Goal: Task Accomplishment & Management: Use online tool/utility

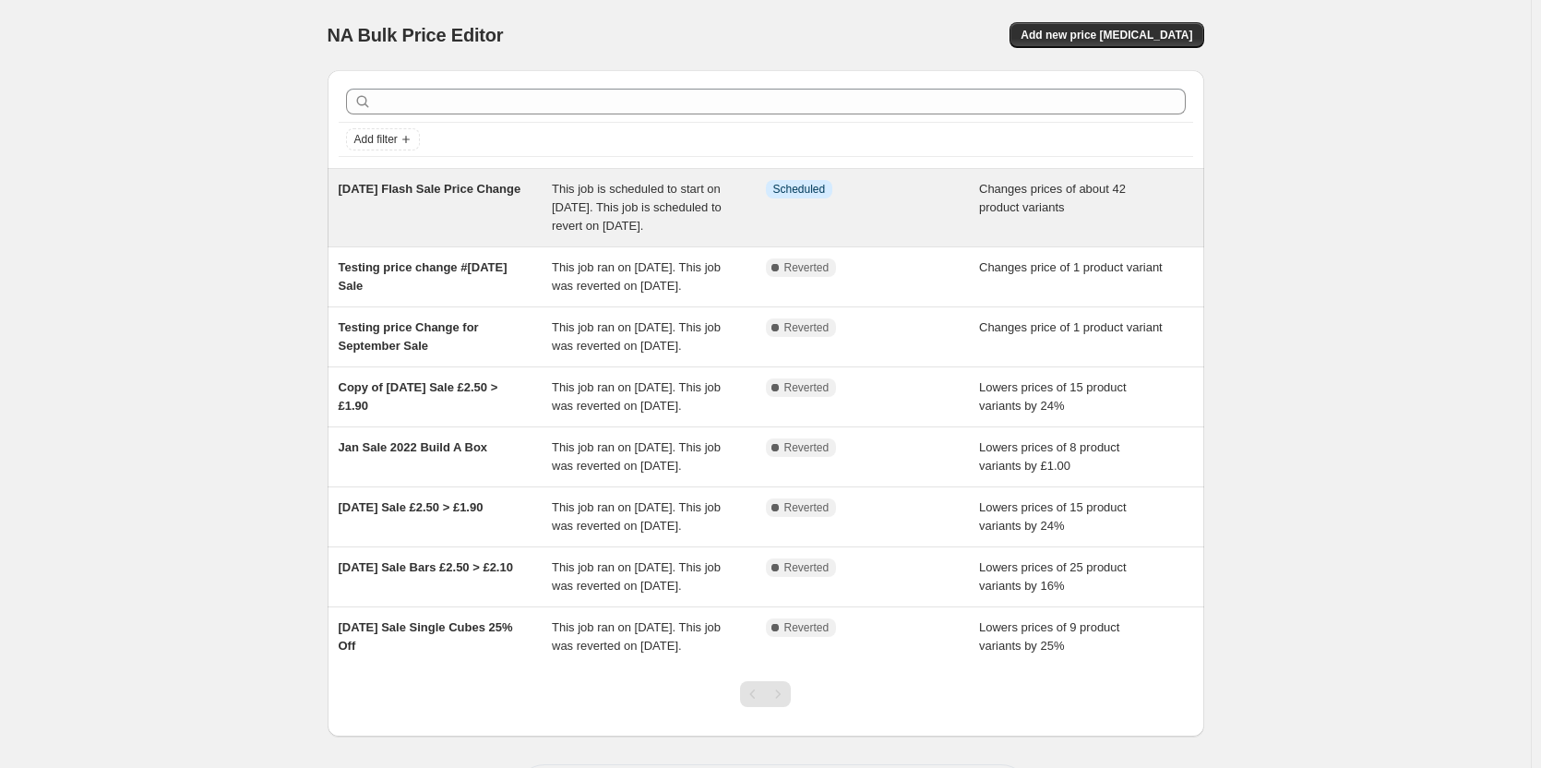
click at [655, 202] on span "This job is scheduled to start on [DATE]. This job is scheduled to revert on [D…" at bounding box center [637, 207] width 170 height 51
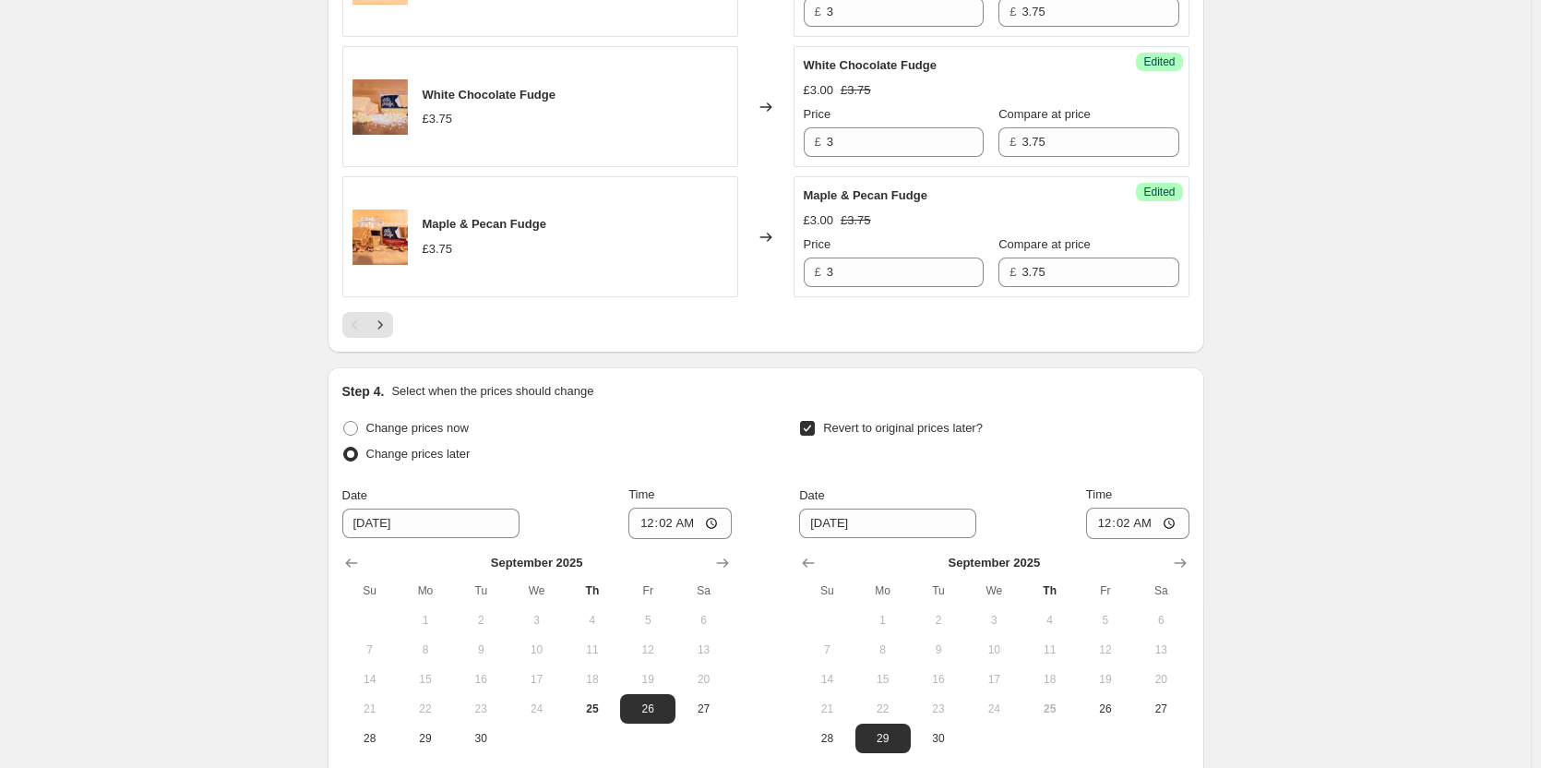
scroll to position [3268, 0]
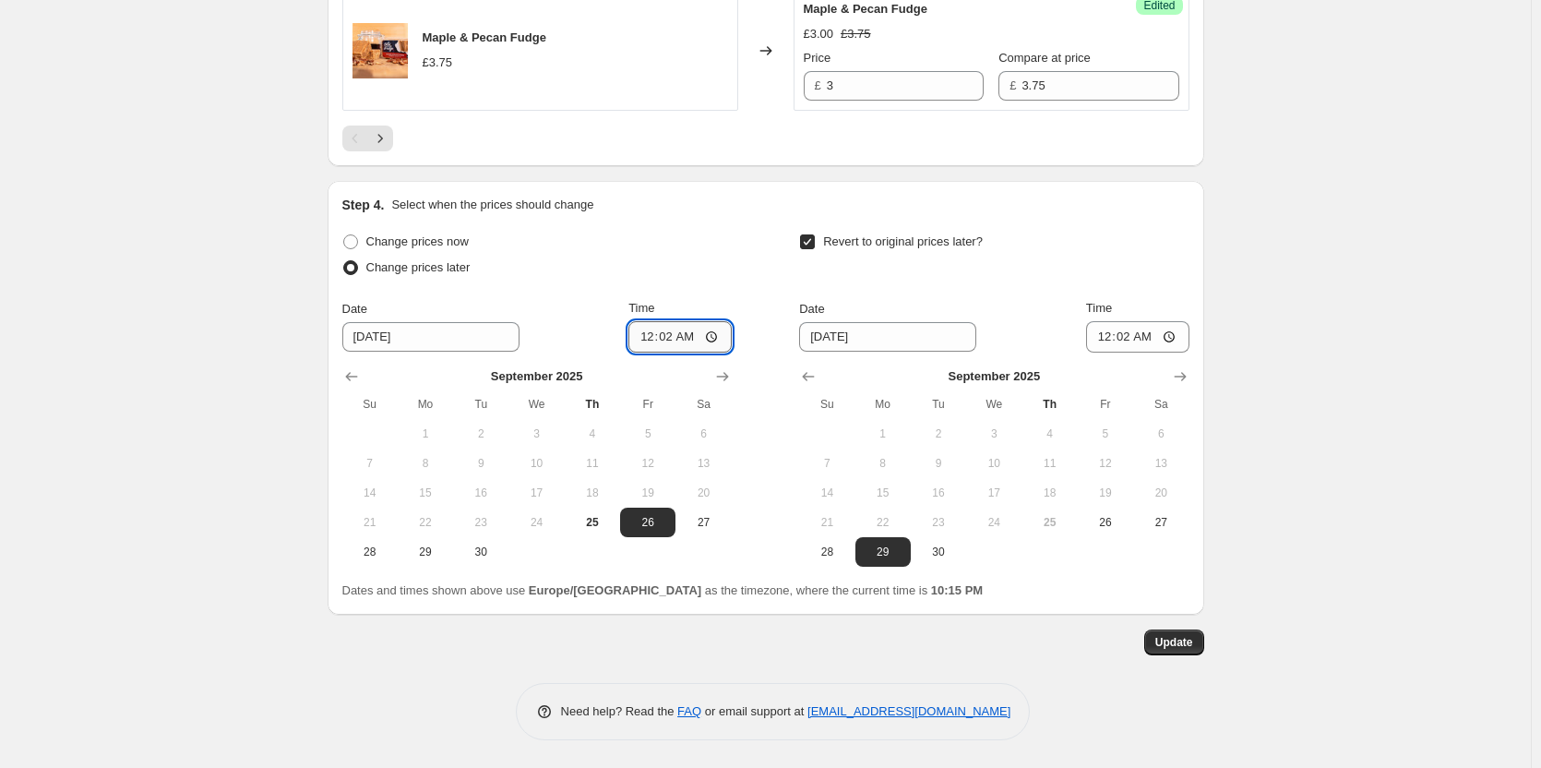
click at [682, 340] on input "00:02" at bounding box center [679, 336] width 103 height 31
click at [690, 338] on input "00:02" at bounding box center [679, 336] width 103 height 31
click at [668, 338] on input "00:02" at bounding box center [679, 336] width 103 height 31
type input "06:00"
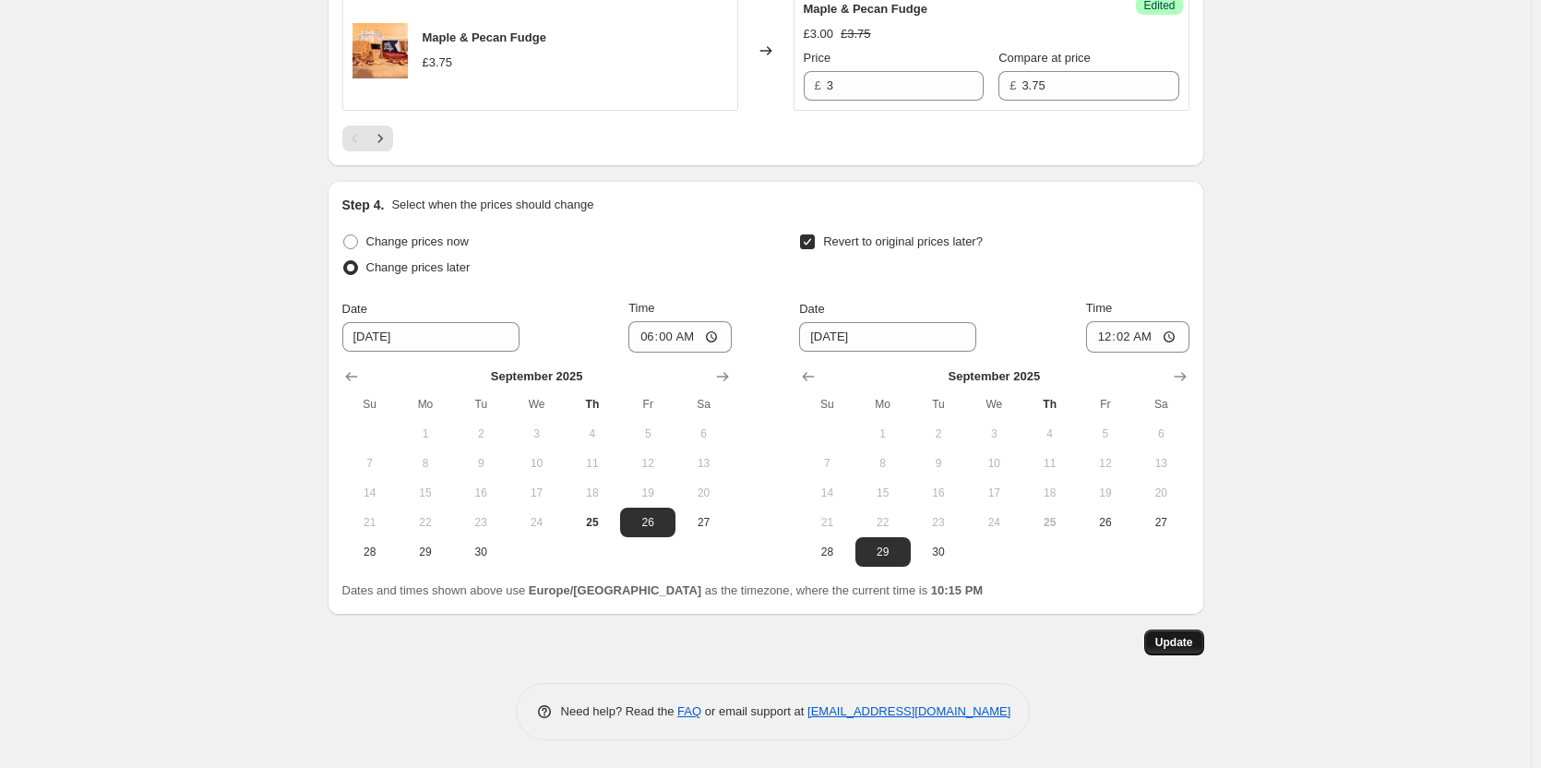
click at [1186, 648] on span "Update" at bounding box center [1174, 642] width 38 height 15
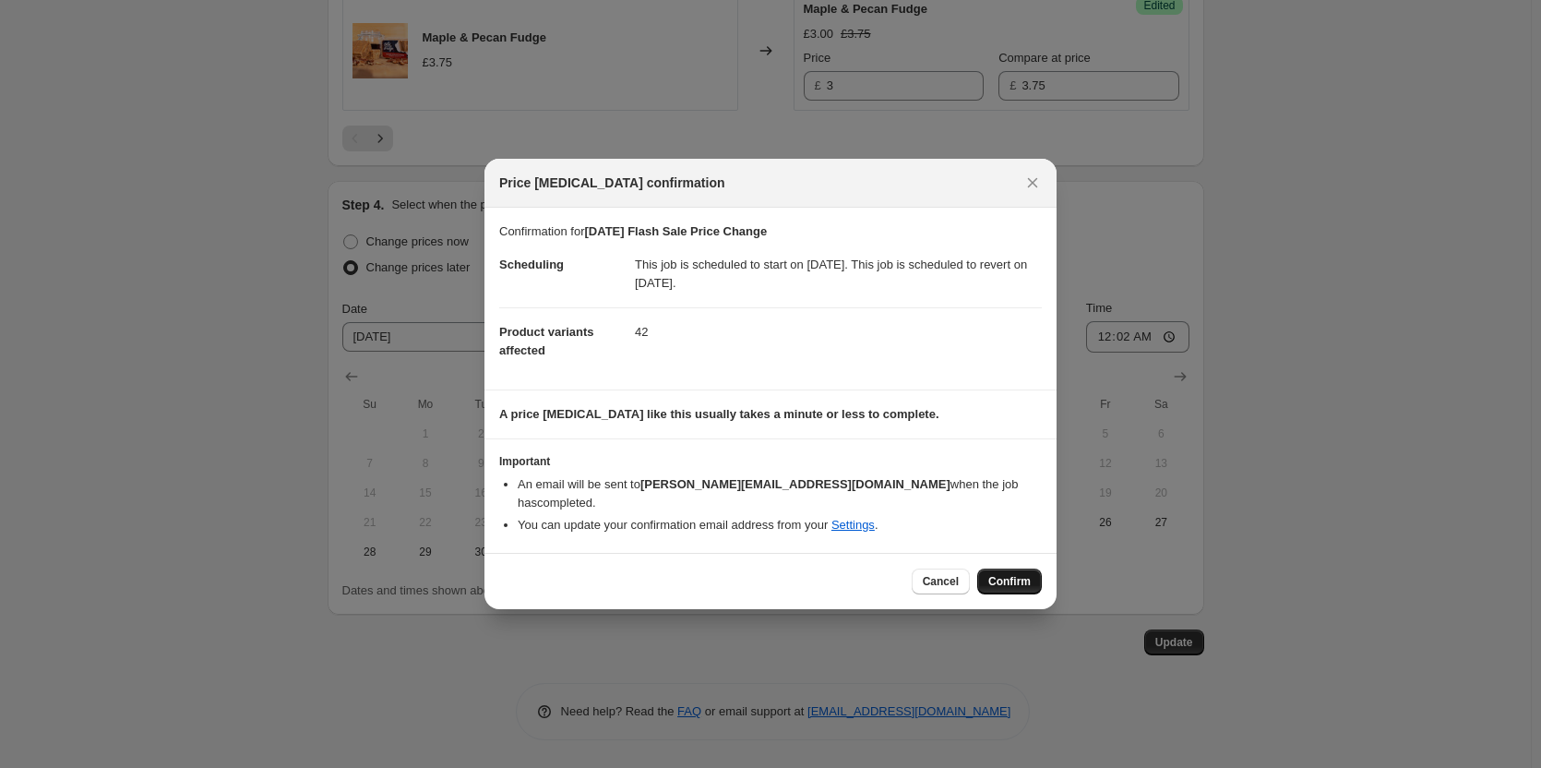
click at [1014, 575] on span "Confirm" at bounding box center [1009, 581] width 42 height 15
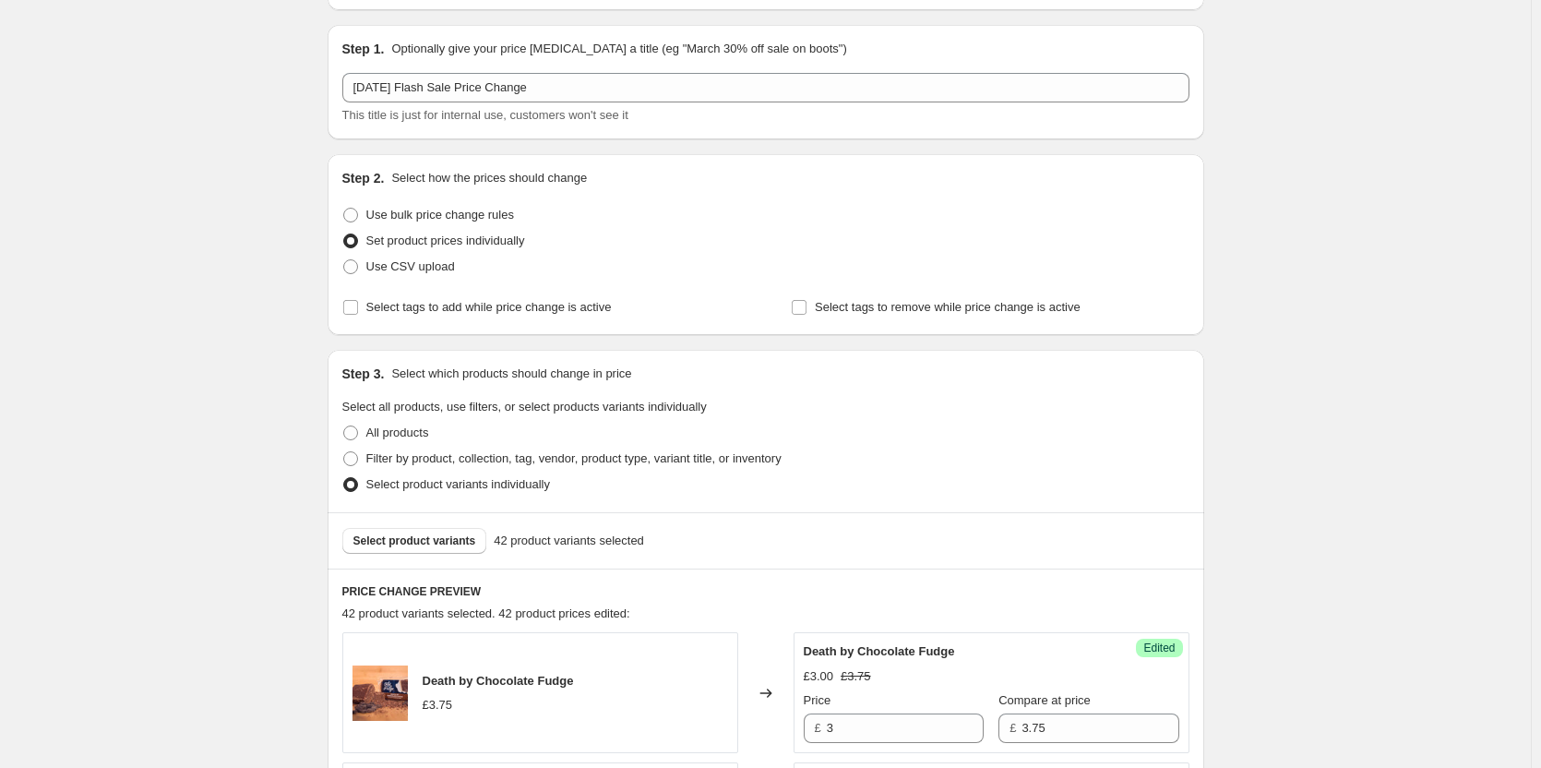
scroll to position [39, 0]
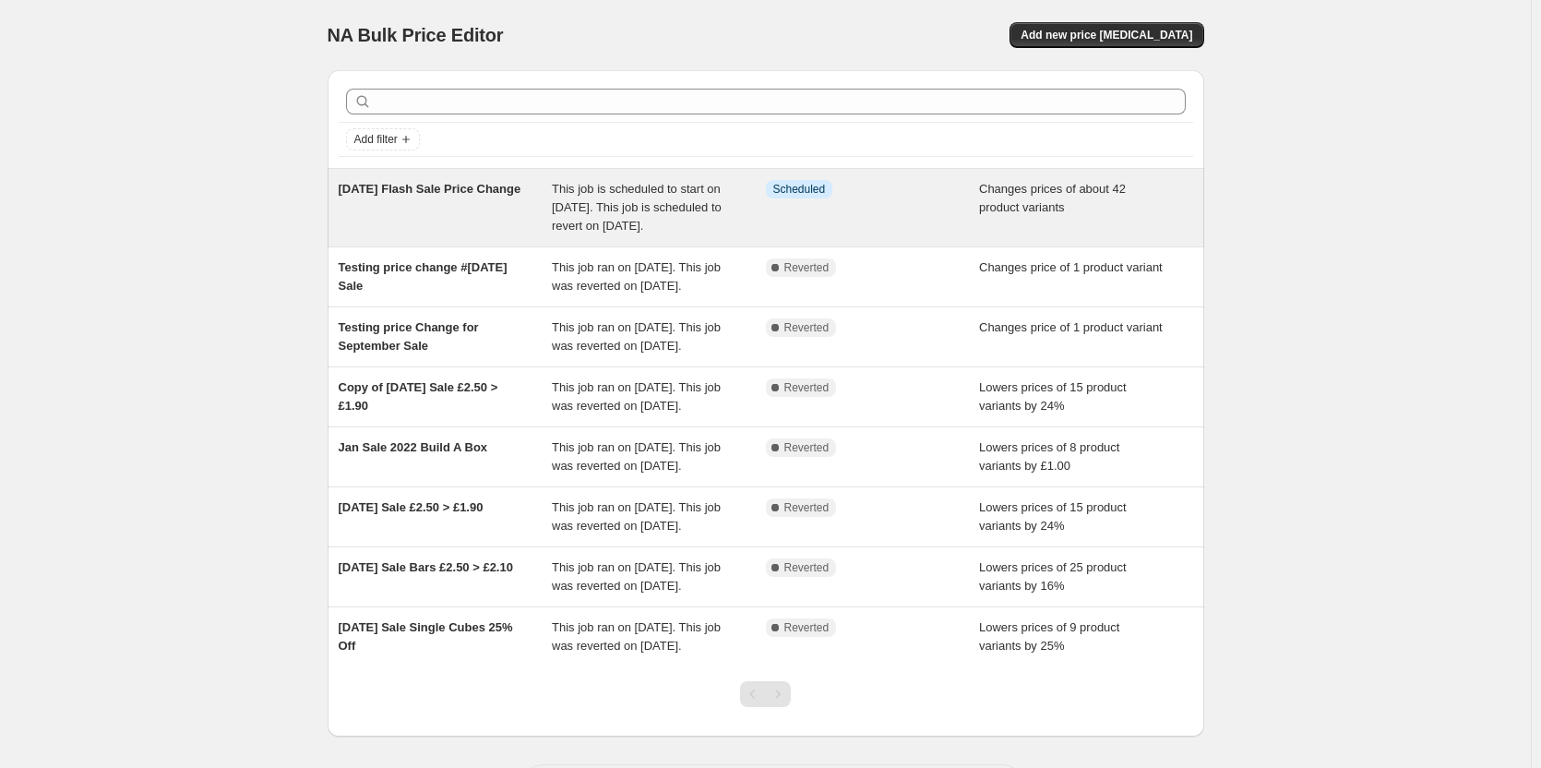
click at [460, 201] on div "[DATE] Flash Sale Price Change" at bounding box center [446, 207] width 214 height 55
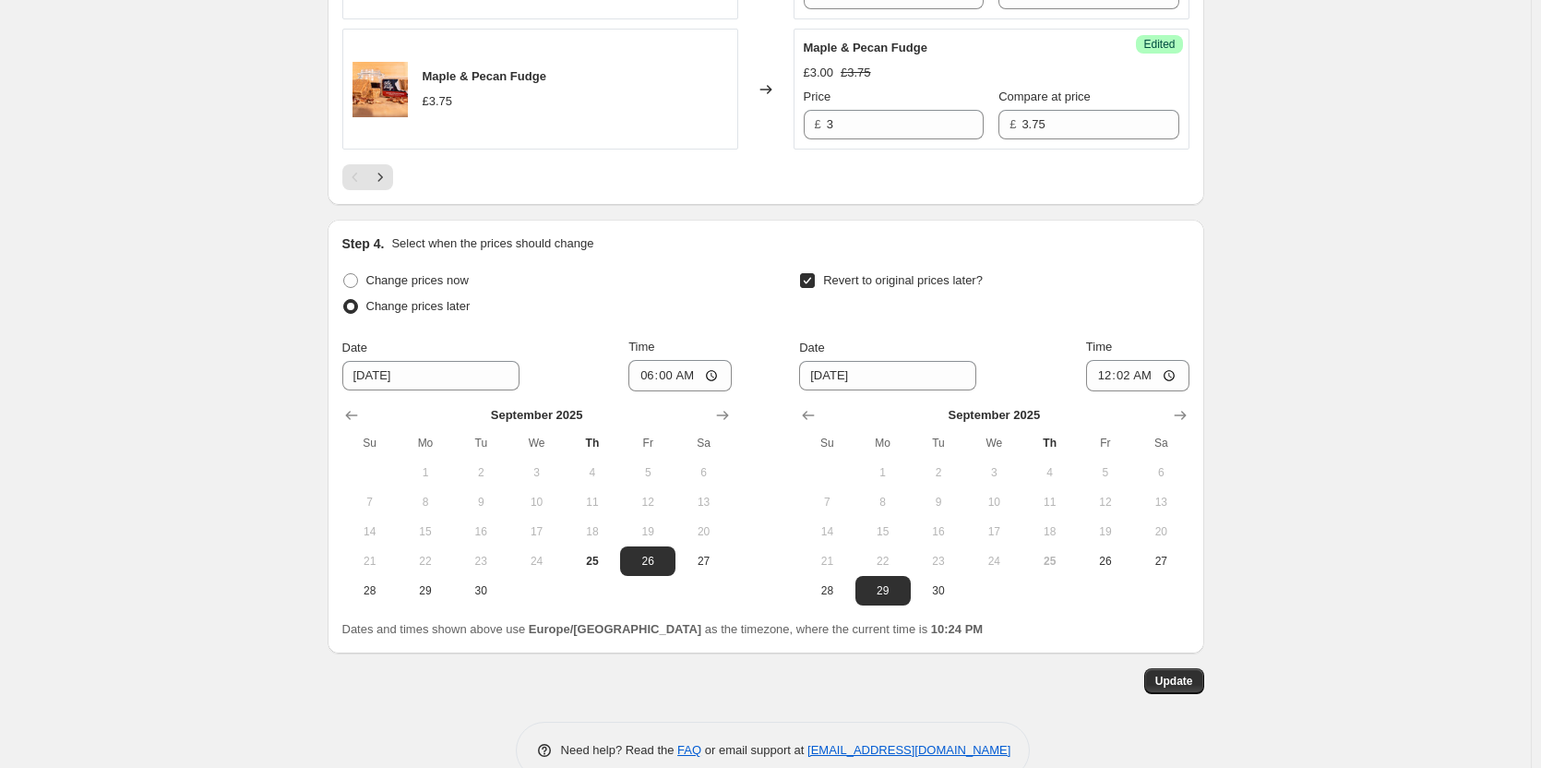
scroll to position [3268, 0]
